Goal: Information Seeking & Learning: Learn about a topic

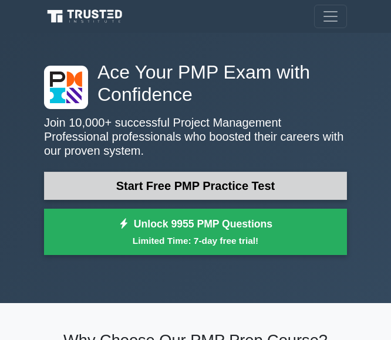
click at [250, 185] on link "Start Free PMP Practice Test" at bounding box center [195, 186] width 303 height 28
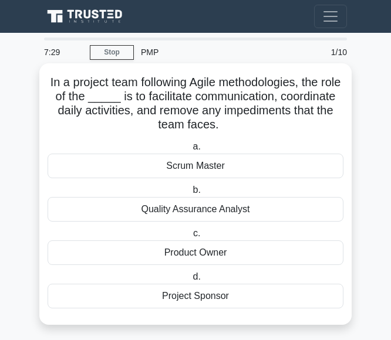
click at [232, 206] on div "Quality Assurance Analyst" at bounding box center [196, 209] width 296 height 25
click at [190, 194] on input "b. Quality Assurance Analyst" at bounding box center [190, 190] width 0 height 8
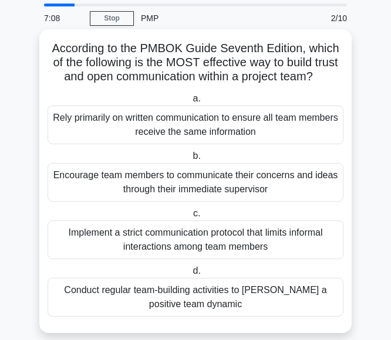
scroll to position [52, 0]
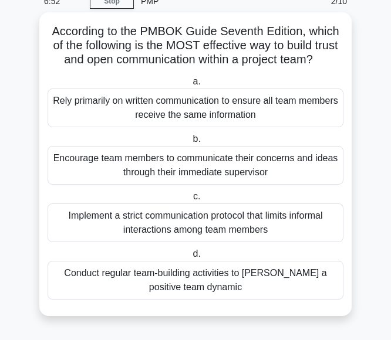
click at [223, 287] on div "Conduct regular team-building activities to foster a positive team dynamic" at bounding box center [196, 280] width 296 height 39
click at [190, 258] on input "d. Conduct regular team-building activities to foster a positive team dynamic" at bounding box center [190, 254] width 0 height 8
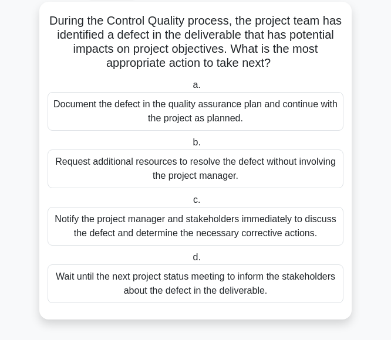
scroll to position [66, 0]
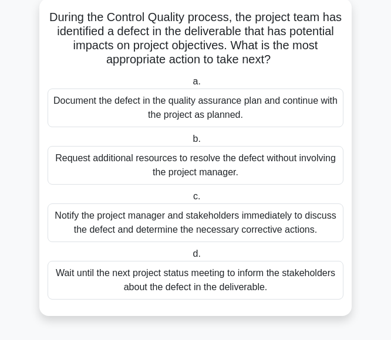
click at [223, 167] on div "Request additional resources to resolve the defect without involving the projec…" at bounding box center [196, 165] width 296 height 39
click at [190, 143] on input "b. Request additional resources to resolve the defect without involving the pro…" at bounding box center [190, 139] width 0 height 8
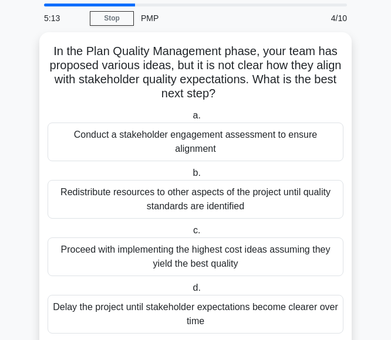
scroll to position [52, 0]
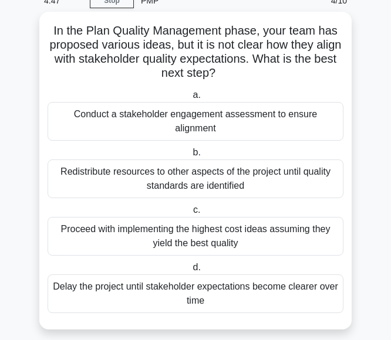
click at [209, 224] on div "Proceed with implementing the highest cost ideas assuming they yield the best q…" at bounding box center [196, 236] width 296 height 39
click at [191, 214] on input "c. Proceed with implementing the highest cost ideas assuming they yield the bes…" at bounding box center [191, 210] width 0 height 8
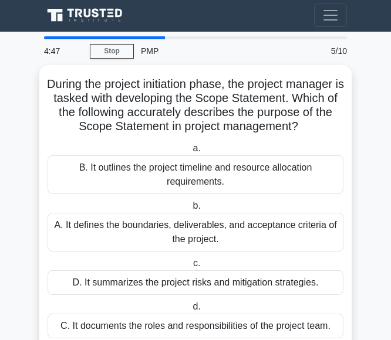
scroll to position [0, 0]
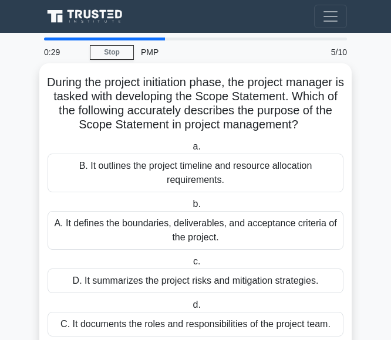
click at [314, 168] on div "B. It outlines the project timeline and resource allocation requirements." at bounding box center [196, 173] width 296 height 39
click at [190, 151] on input "a. B. It outlines the project timeline and resource allocation requirements." at bounding box center [190, 147] width 0 height 8
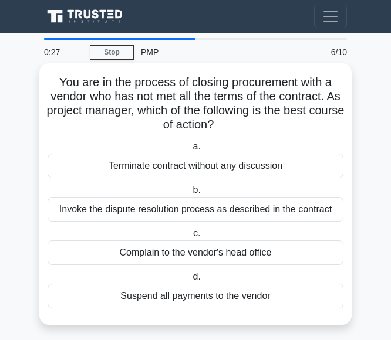
click at [249, 208] on div "Invoke the dispute resolution process as described in the contract" at bounding box center [196, 209] width 296 height 25
click at [190, 194] on input "b. Invoke the dispute resolution process as described in the contract" at bounding box center [190, 190] width 0 height 8
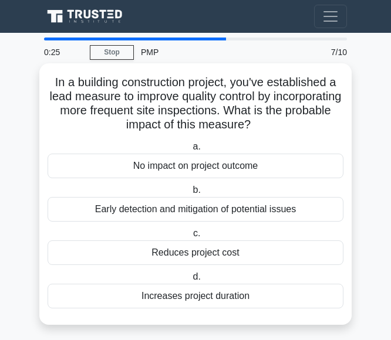
click at [230, 252] on div "Reduces project cost" at bounding box center [196, 252] width 296 height 25
click at [191, 238] on input "c. Reduces project cost" at bounding box center [191, 234] width 0 height 8
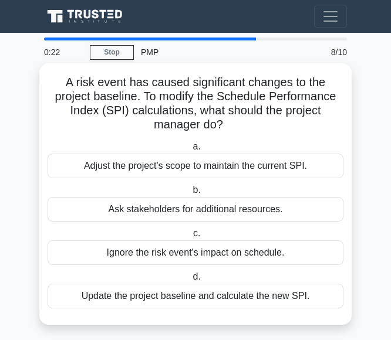
click at [259, 165] on div "Adjust the project's scope to maintain the current SPI." at bounding box center [196, 166] width 296 height 25
click at [190, 151] on input "a. Adjust the project's scope to maintain the current SPI." at bounding box center [190, 147] width 0 height 8
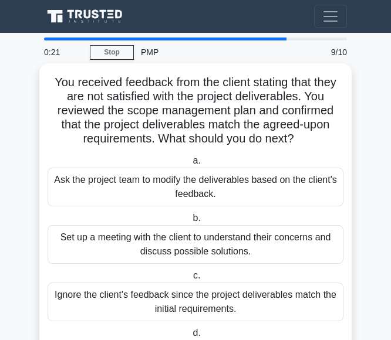
click at [278, 254] on div "Set up a meeting with the client to understand their concerns and discuss possi…" at bounding box center [196, 244] width 296 height 39
click at [190, 222] on input "b. Set up a meeting with the client to understand their concerns and discuss po…" at bounding box center [190, 219] width 0 height 8
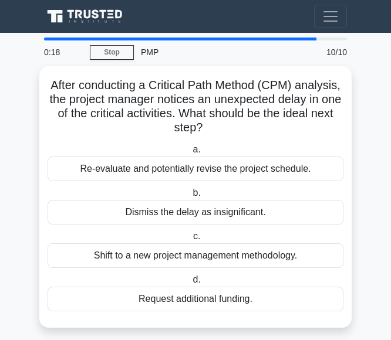
scroll to position [9, 0]
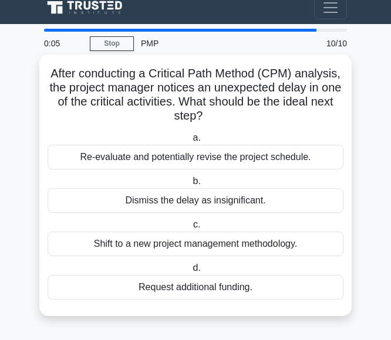
click at [244, 241] on div "Shift to a new project management methodology." at bounding box center [196, 244] width 296 height 25
click at [191, 229] on input "c. Shift to a new project management methodology." at bounding box center [191, 225] width 0 height 8
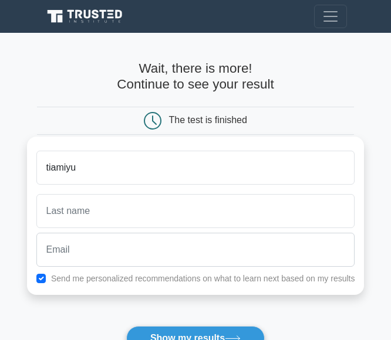
type input "tiamiyu"
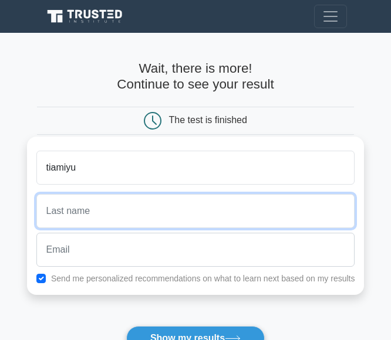
click at [216, 201] on input "text" at bounding box center [195, 211] width 318 height 34
type input "nabil"
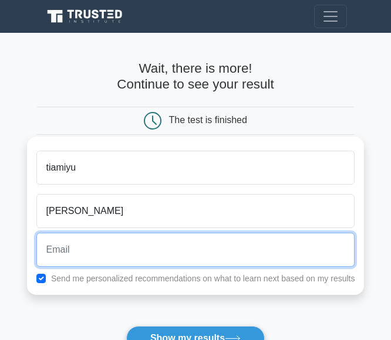
click at [189, 263] on input "email" at bounding box center [195, 250] width 318 height 34
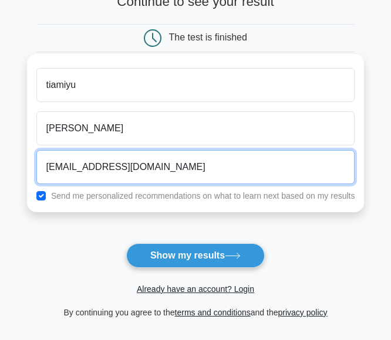
scroll to position [176, 0]
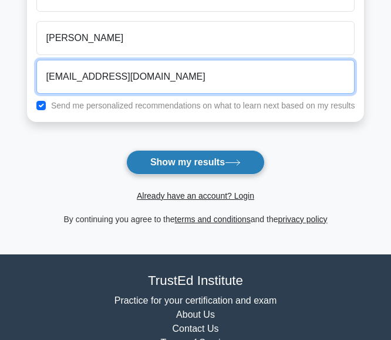
type input "tiamiyunabil85@gmail.com"
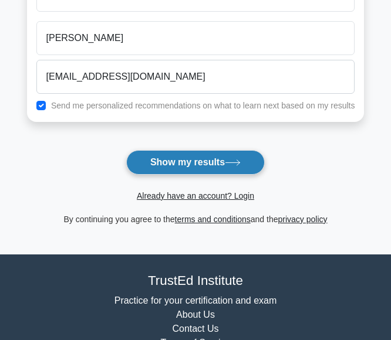
click at [236, 154] on button "Show my results" at bounding box center [195, 162] width 138 height 25
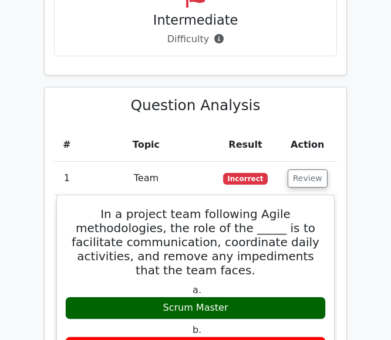
scroll to position [1349, 0]
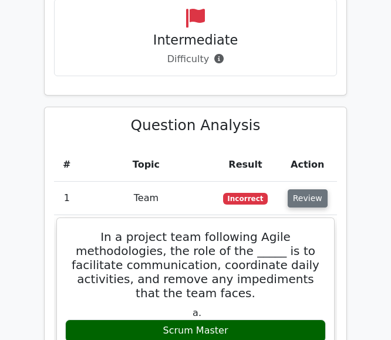
click at [314, 189] on button "Review" at bounding box center [307, 198] width 40 height 18
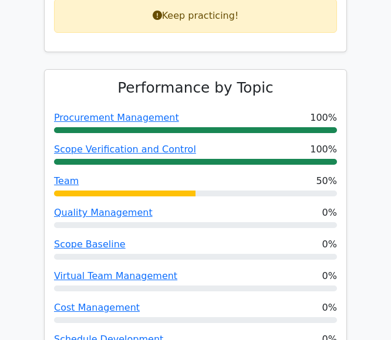
scroll to position [528, 0]
